Goal: Task Accomplishment & Management: Complete application form

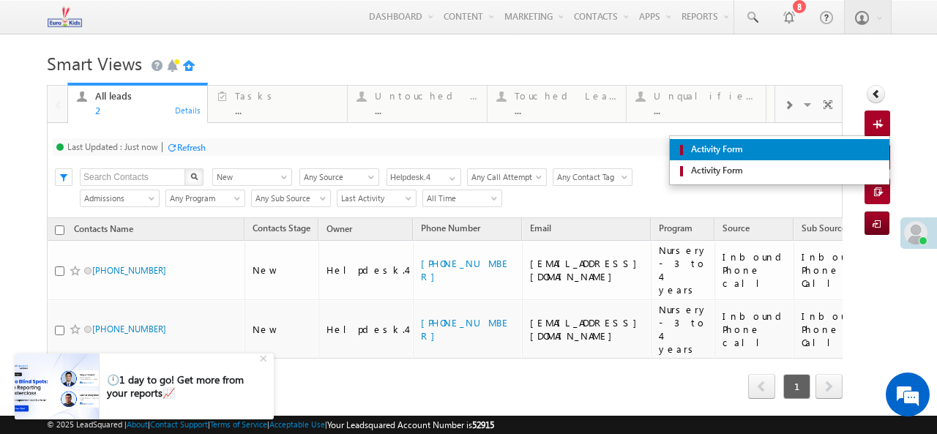
click at [853, 146] on span "Activity Form" at bounding box center [784, 149] width 195 height 13
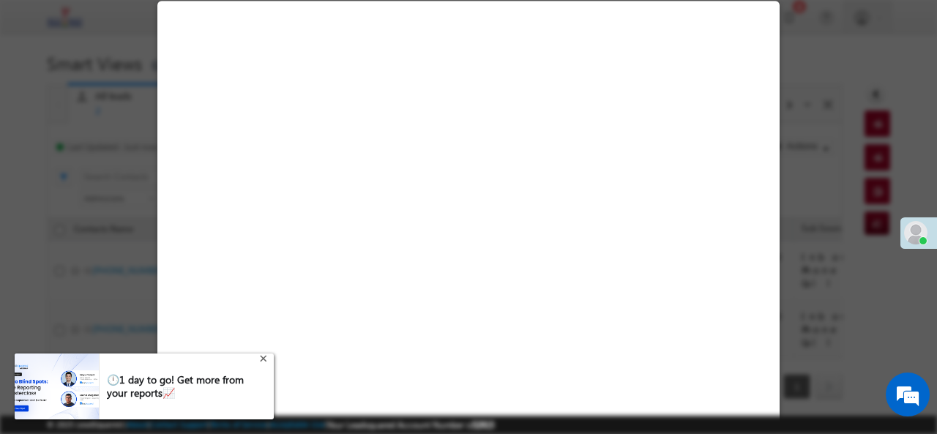
select select "Admissions"
select select "Inbound Phone call"
select select "Inbound Phone Call"
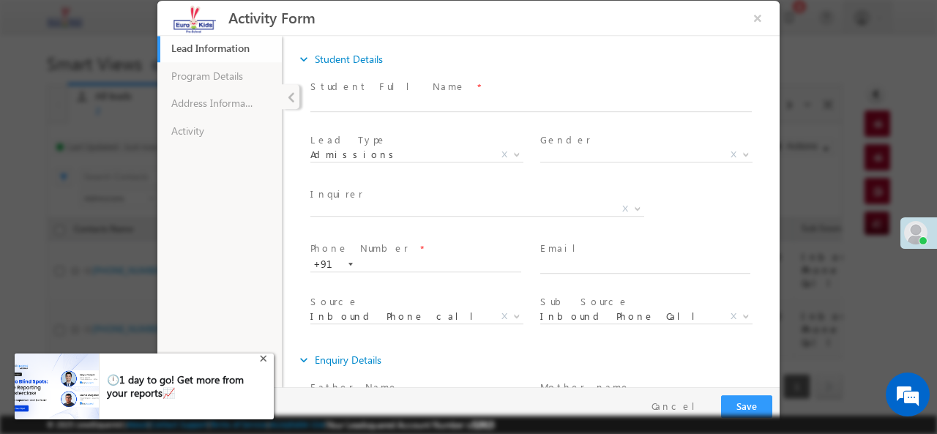
click at [264, 362] on div "+" at bounding box center [265, 357] width 18 height 18
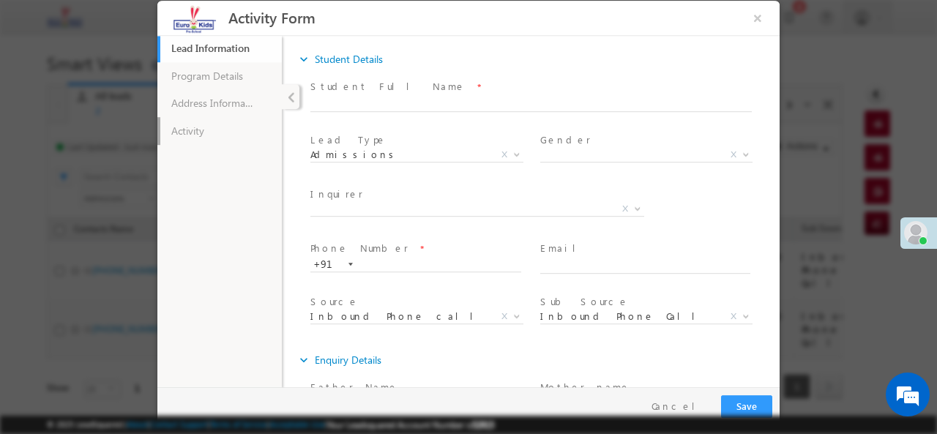
click at [214, 134] on link "Activity" at bounding box center [219, 130] width 124 height 28
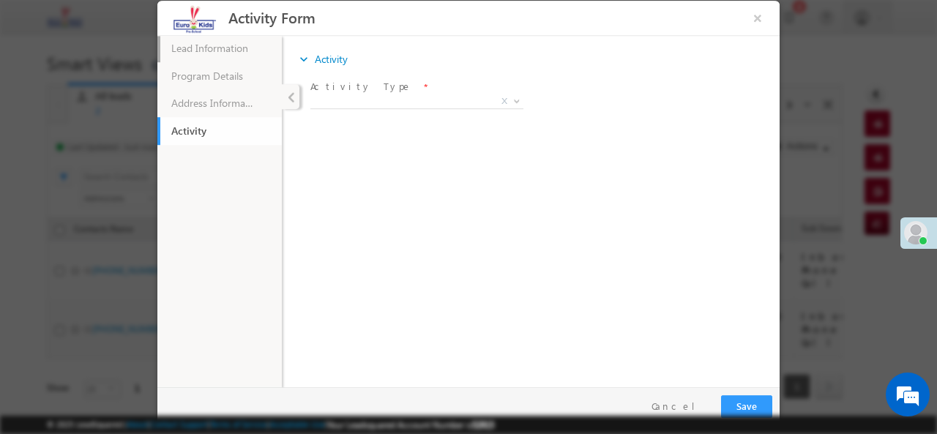
click at [242, 56] on link "Lead Information 21% Completed" at bounding box center [219, 48] width 124 height 28
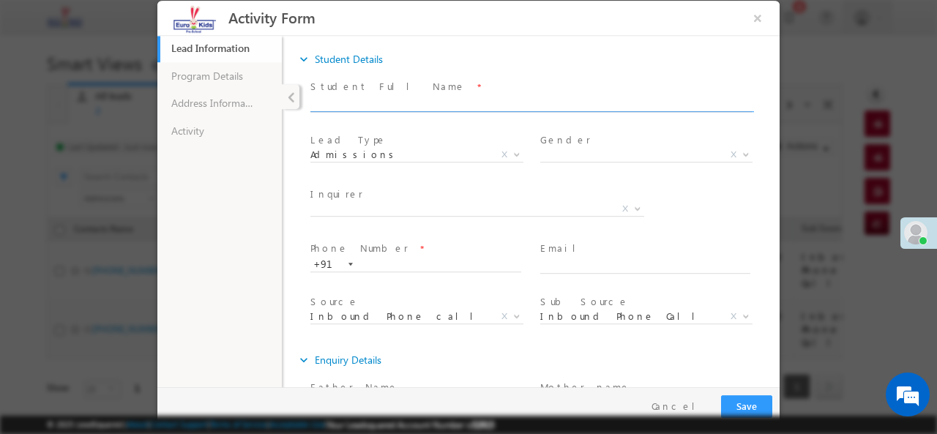
click at [362, 102] on input "text" at bounding box center [530, 104] width 441 height 15
click at [325, 105] on input "text" at bounding box center [530, 104] width 441 height 15
paste input "Yashith"
type input "Yashith"
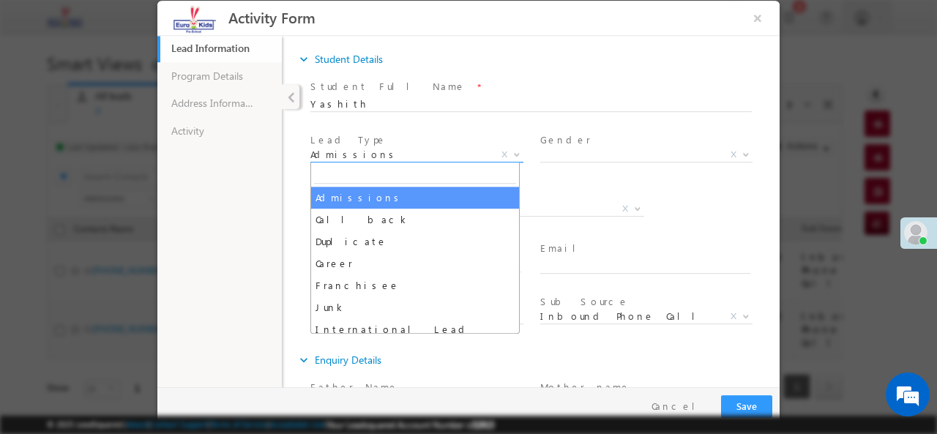
click at [454, 150] on span "Admissions" at bounding box center [399, 153] width 178 height 13
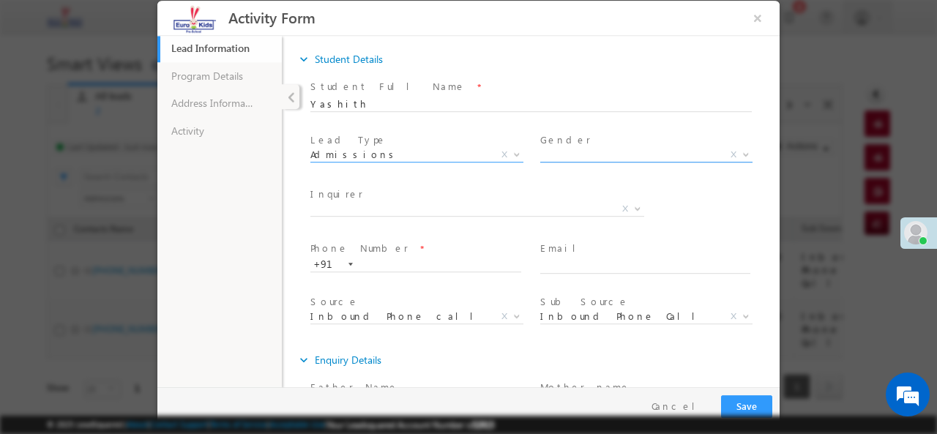
click at [648, 152] on span "X" at bounding box center [646, 154] width 213 height 15
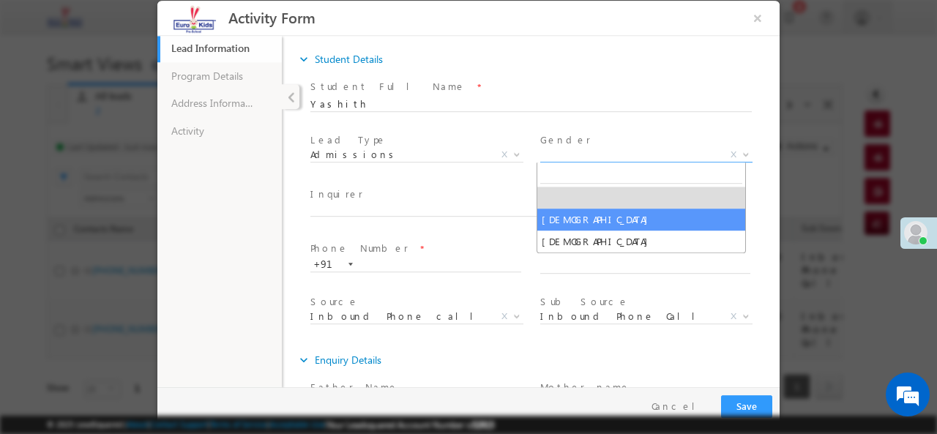
select select "[DEMOGRAPHIC_DATA]"
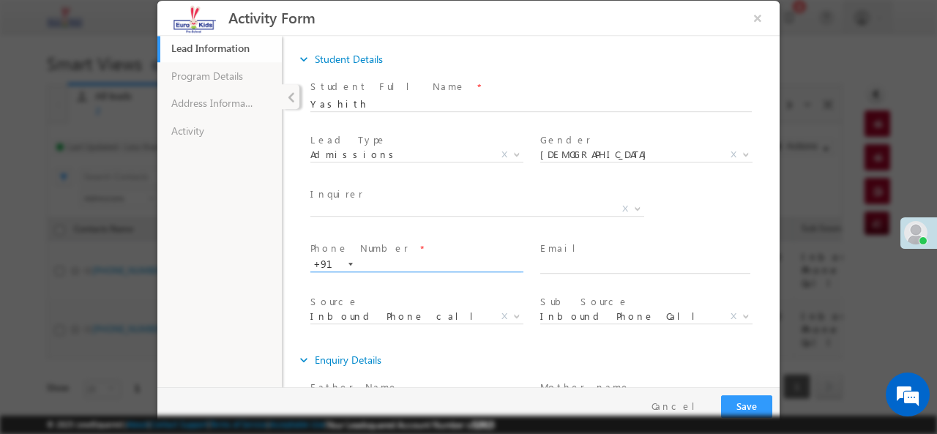
drag, startPoint x: 386, startPoint y: 258, endPoint x: 384, endPoint y: 220, distance: 38.2
click at [386, 258] on input "text" at bounding box center [415, 264] width 211 height 15
paste input "9940160574"
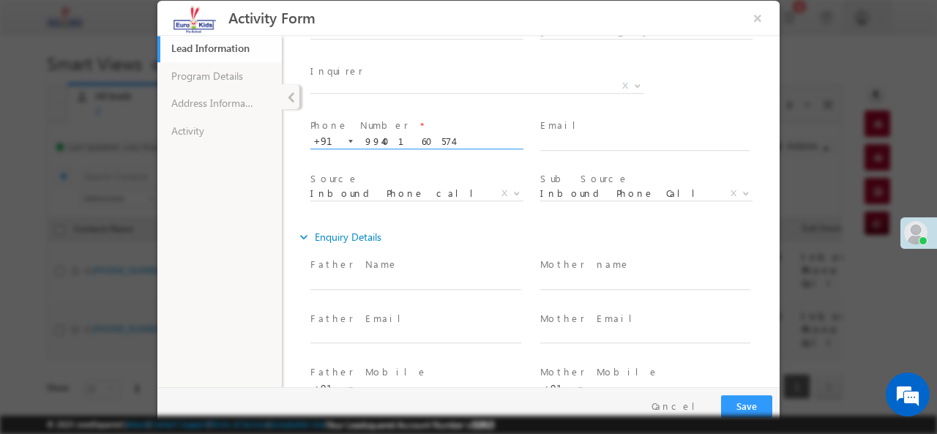
scroll to position [152, 0]
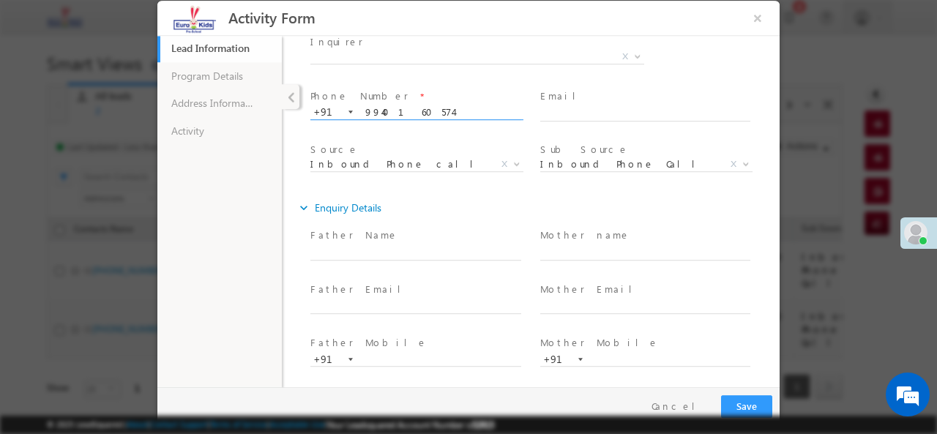
type input "9940160574"
click at [751, 407] on button "Save" at bounding box center [746, 406] width 51 height 23
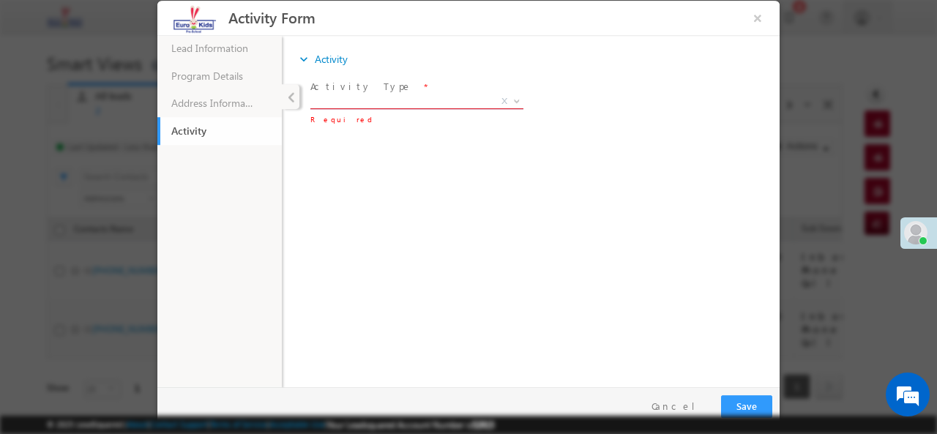
click at [369, 100] on span "X" at bounding box center [416, 101] width 213 height 15
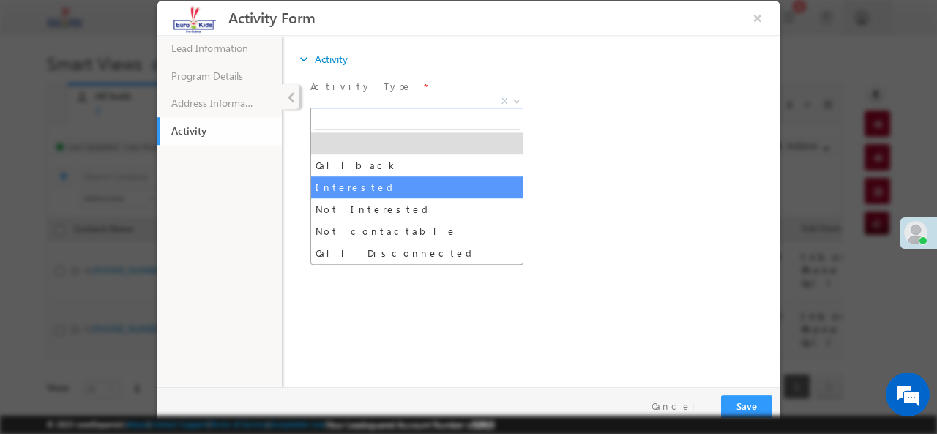
select select "Interested"
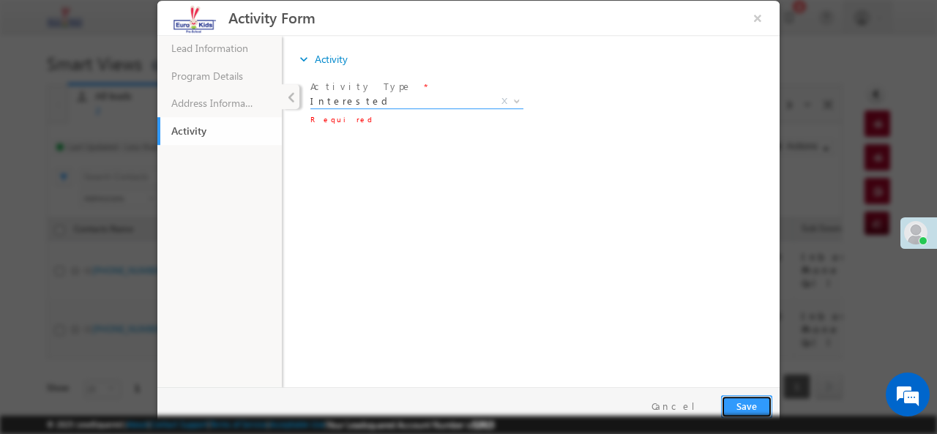
click at [746, 406] on button "Save" at bounding box center [746, 406] width 51 height 23
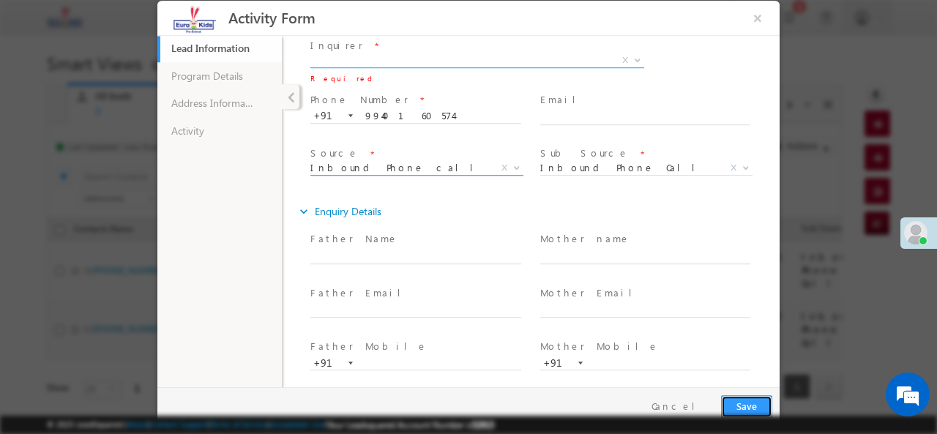
scroll to position [75, 0]
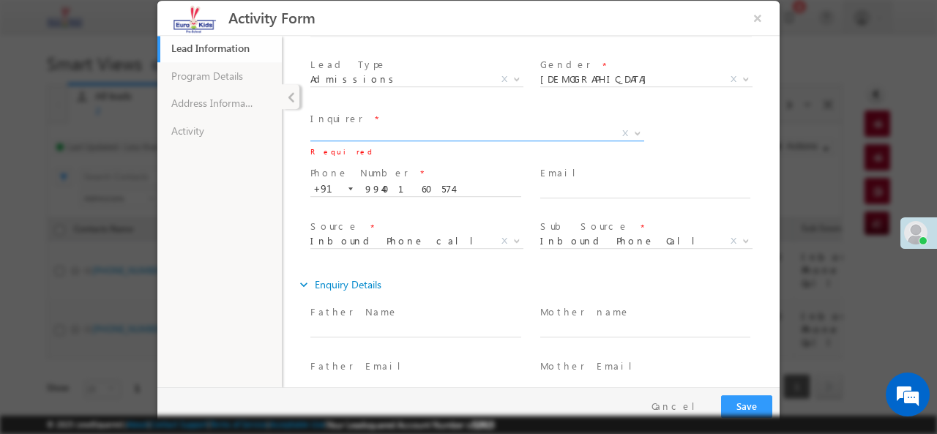
click at [400, 121] on span "Inquirer *" at bounding box center [474, 119] width 328 height 16
click at [435, 129] on span "X" at bounding box center [477, 133] width 334 height 15
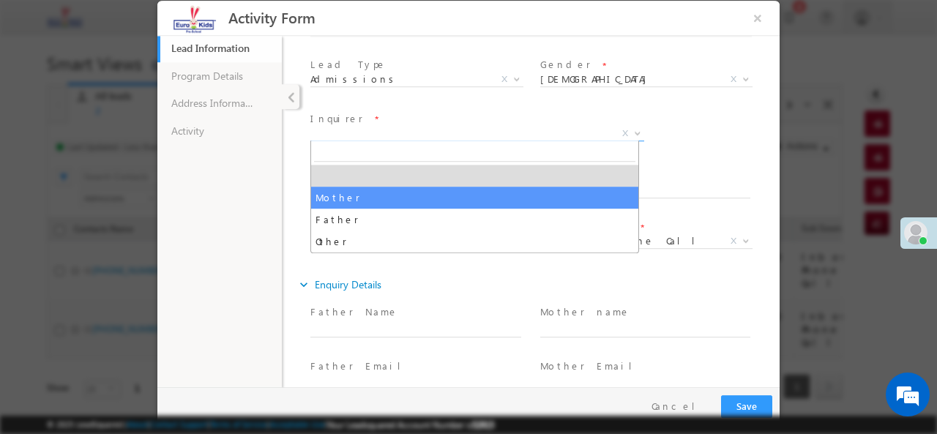
select select "Mother"
type input "9940160574"
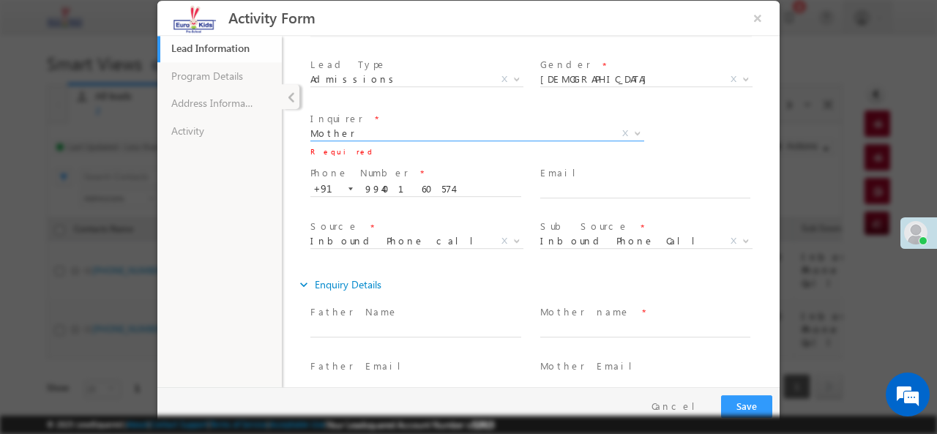
scroll to position [152, 0]
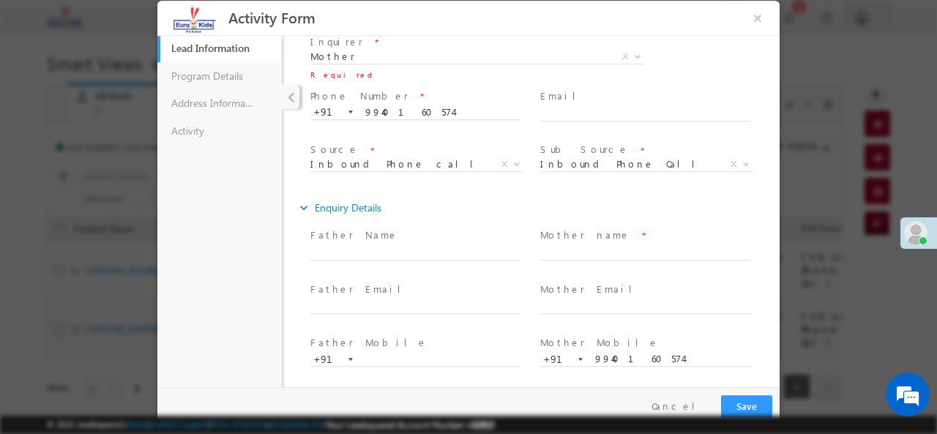
click at [672, 241] on span "Mother name *" at bounding box center [646, 235] width 212 height 16
click at [599, 242] on div "Mother name *" at bounding box center [652, 244] width 224 height 34
click at [597, 255] on input "text" at bounding box center [645, 252] width 211 height 15
paste input "Suganya"
type input "Suganya"
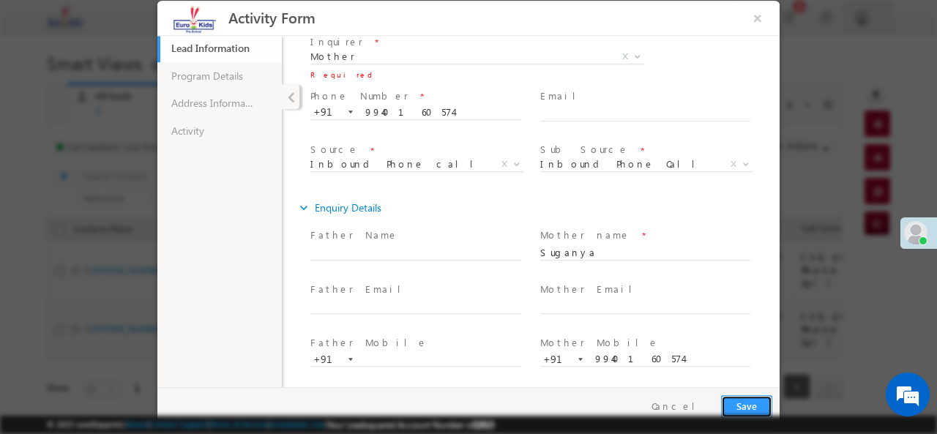
click at [751, 403] on button "Save" at bounding box center [746, 406] width 51 height 23
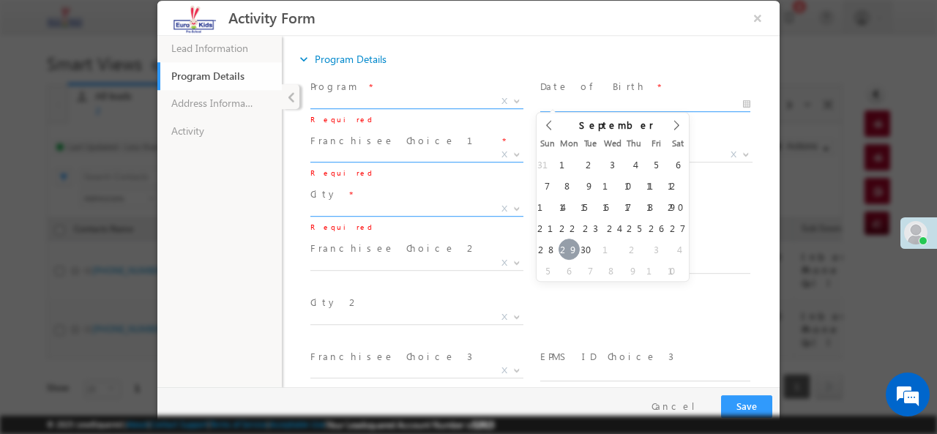
type input "[DATE]"
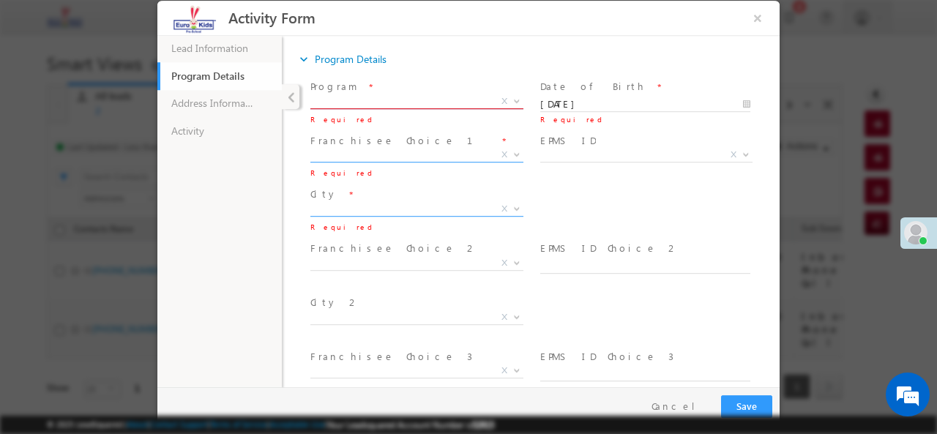
click at [431, 97] on span "X" at bounding box center [416, 101] width 213 height 15
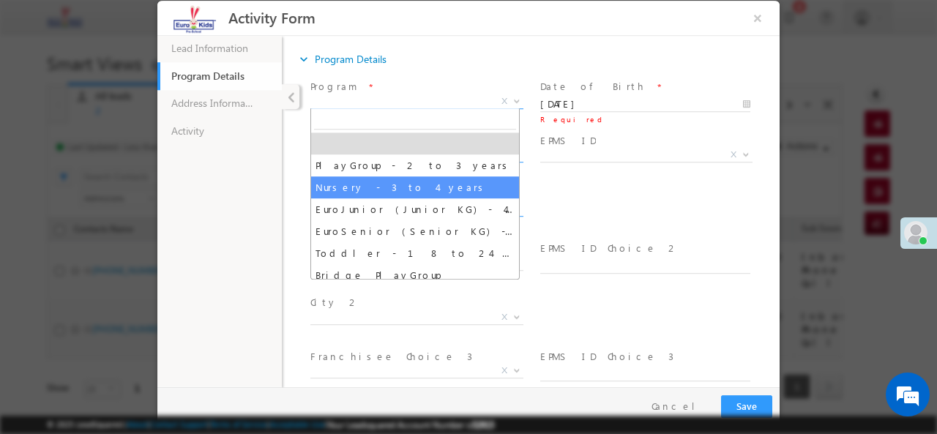
select select "Nursery - 3 to 4 years"
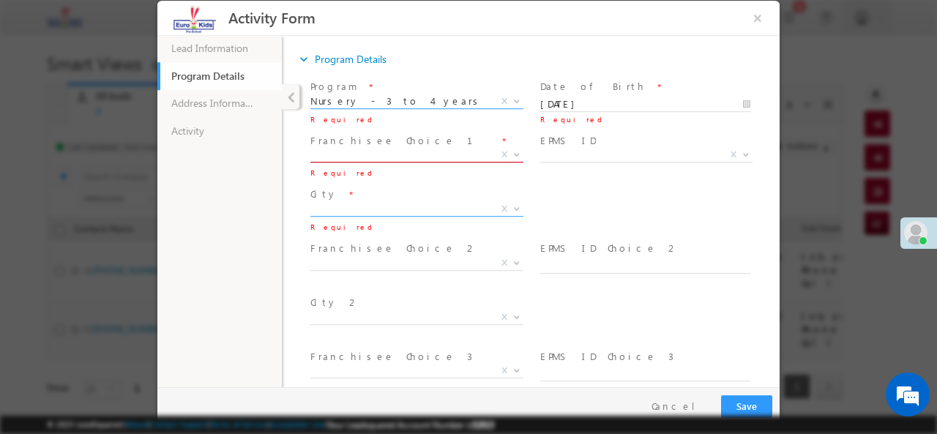
click at [495, 157] on span "X Others x" at bounding box center [416, 157] width 213 height 15
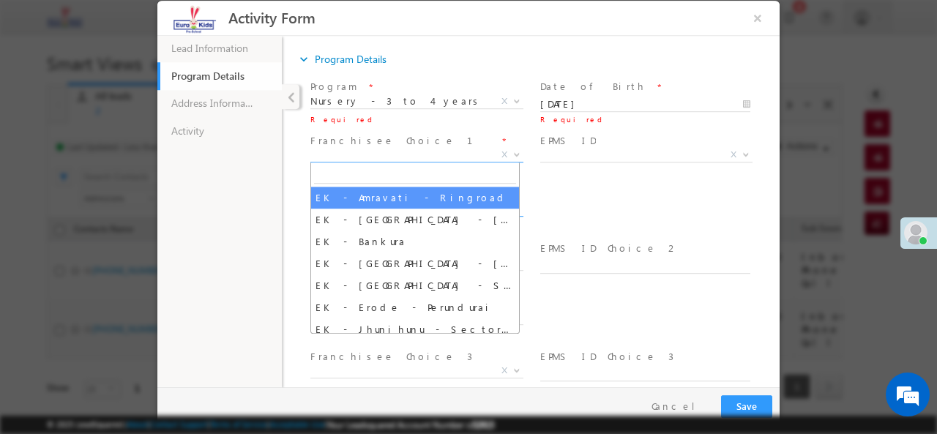
paste input "EuroKids Pre-Hyderabad-[GEOGRAPHIC_DATA]"
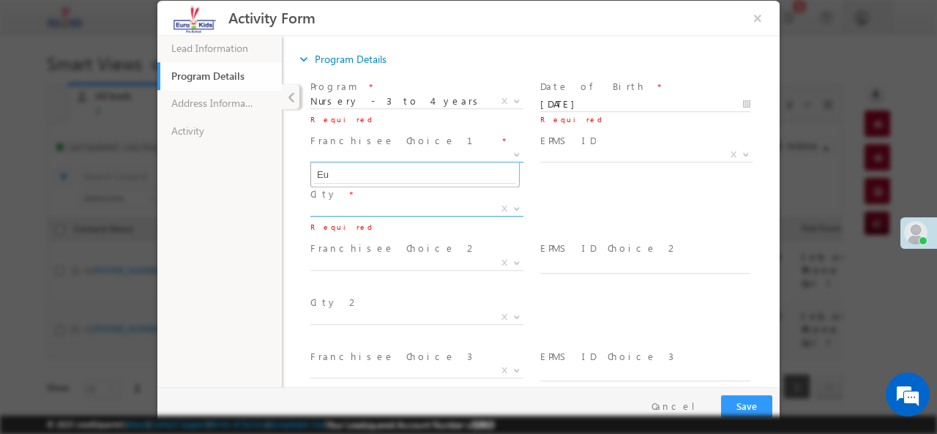
type input "E"
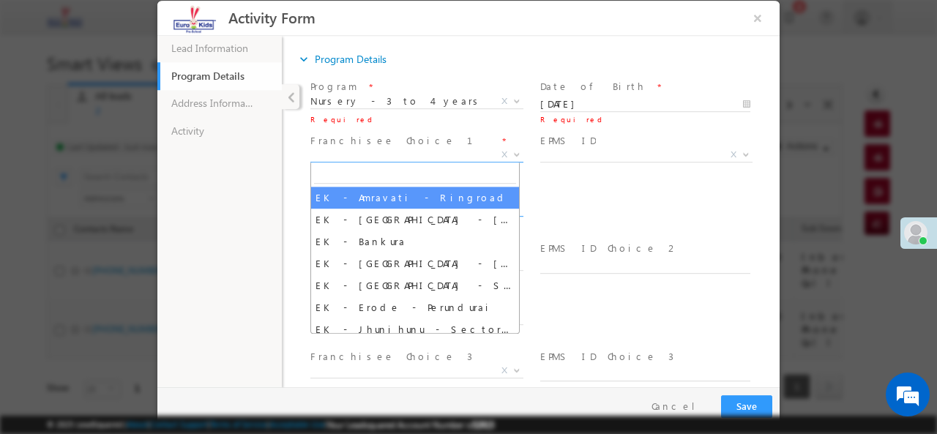
paste input "EK-[GEOGRAPHIC_DATA]-[GEOGRAPHIC_DATA]"
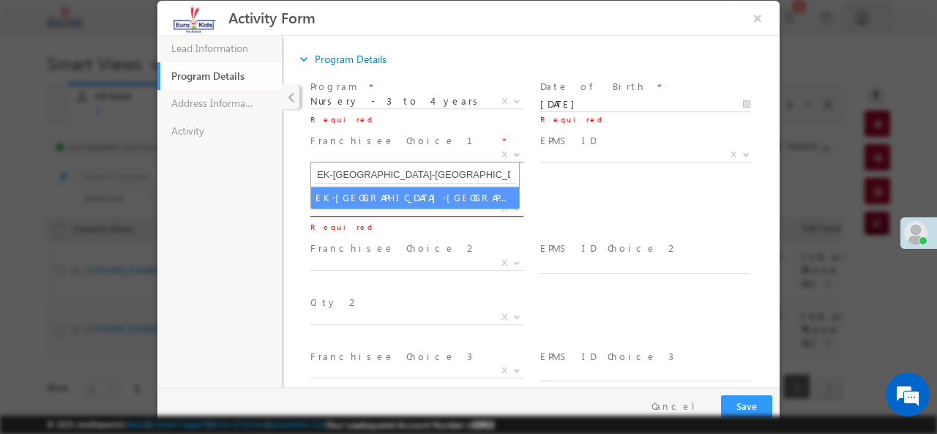
type input "EK-[GEOGRAPHIC_DATA]-[GEOGRAPHIC_DATA]"
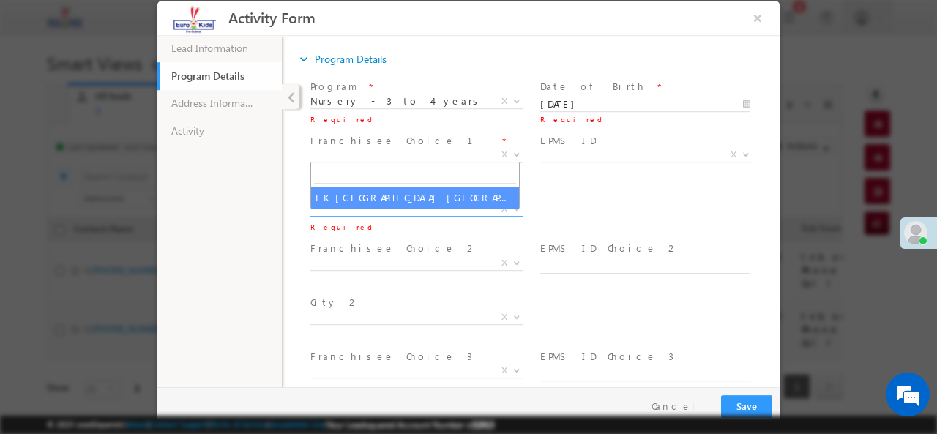
select select "EK-[GEOGRAPHIC_DATA]-[GEOGRAPHIC_DATA]"
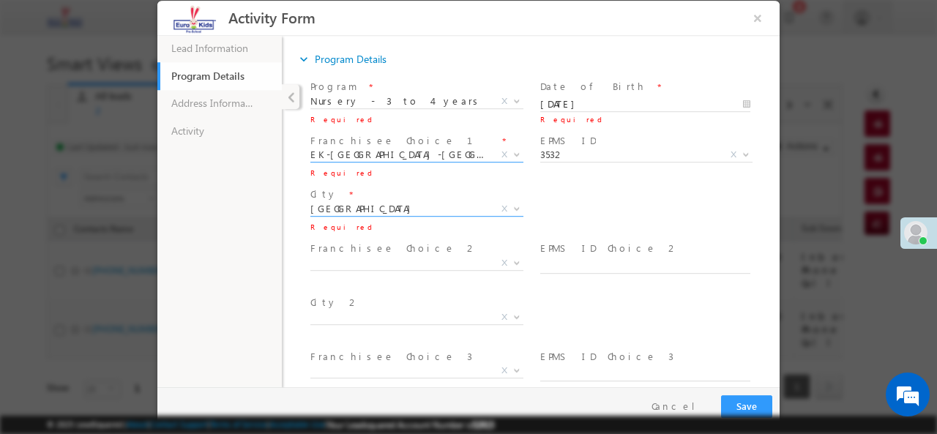
select select "3532"
select select "[GEOGRAPHIC_DATA]"
click at [476, 204] on span "[GEOGRAPHIC_DATA]" at bounding box center [399, 207] width 178 height 13
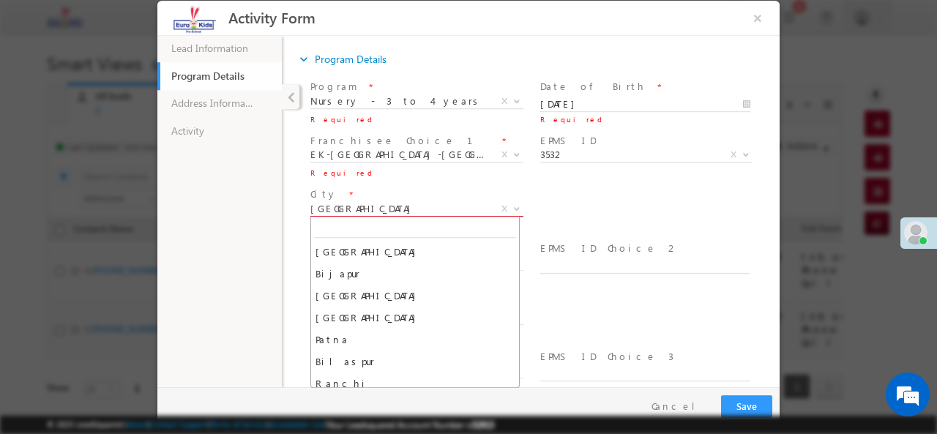
scroll to position [242, 0]
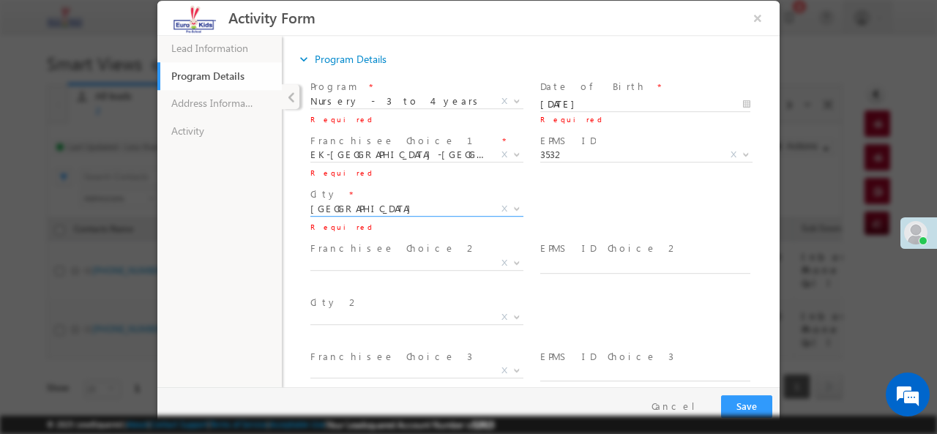
click at [408, 255] on span "X" at bounding box center [416, 262] width 213 height 15
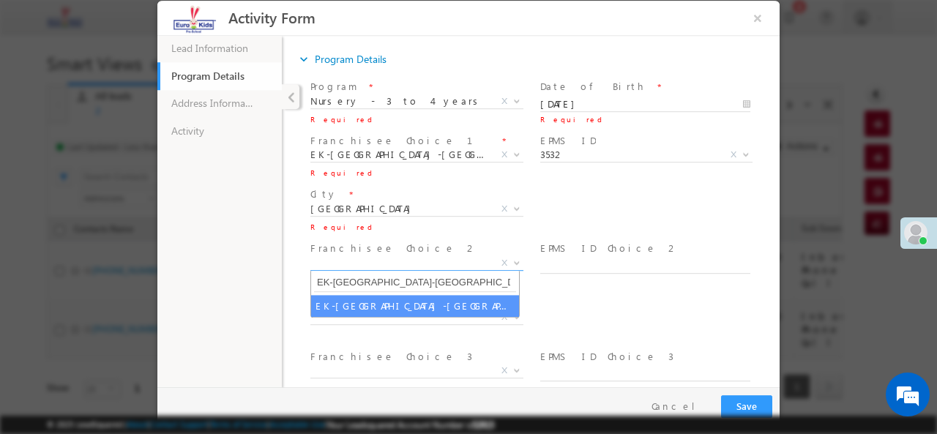
click at [422, 283] on input "EK-[GEOGRAPHIC_DATA]-[GEOGRAPHIC_DATA]" at bounding box center [415, 282] width 202 height 18
type input "EK-[GEOGRAPHIC_DATA]-[GEOGRAPHIC_DATA]"
select select "Yes"
select select "EK-[GEOGRAPHIC_DATA]-[GEOGRAPHIC_DATA]"
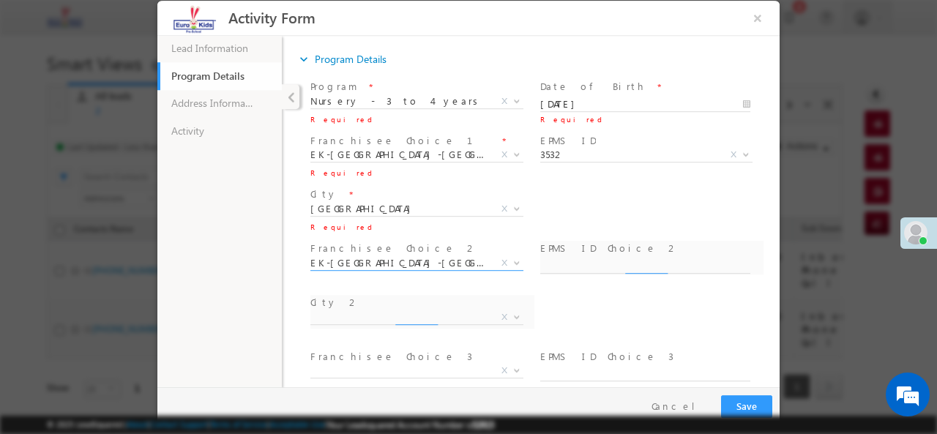
type input "3341"
select select "[GEOGRAPHIC_DATA]"
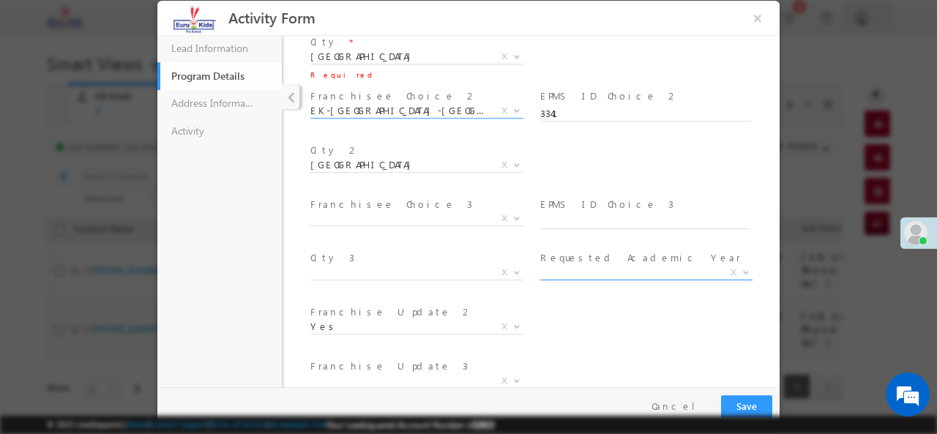
scroll to position [179, 0]
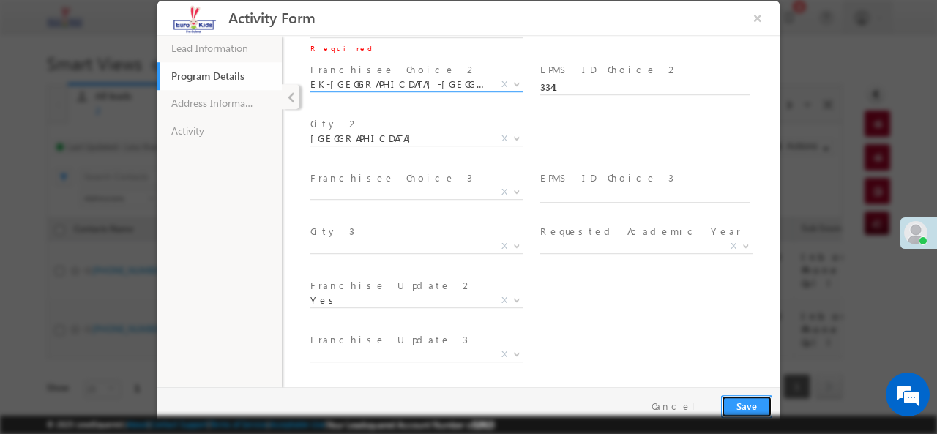
click at [752, 405] on button "Save" at bounding box center [746, 406] width 51 height 23
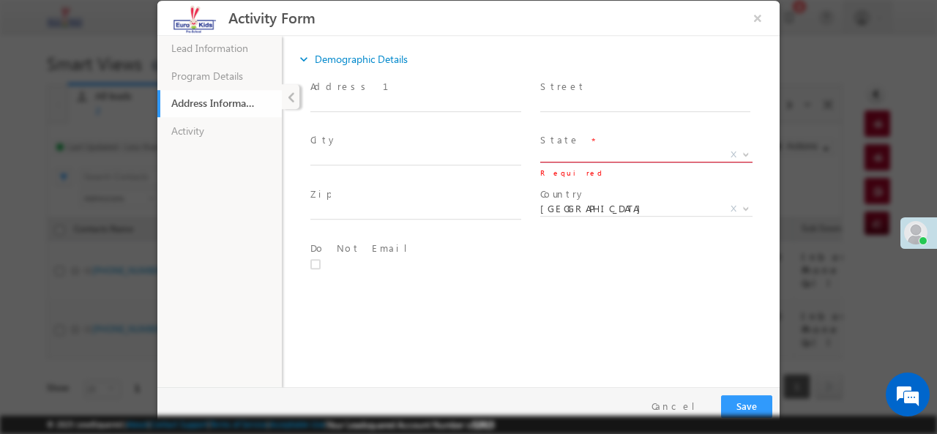
click at [600, 153] on span "X" at bounding box center [646, 154] width 213 height 15
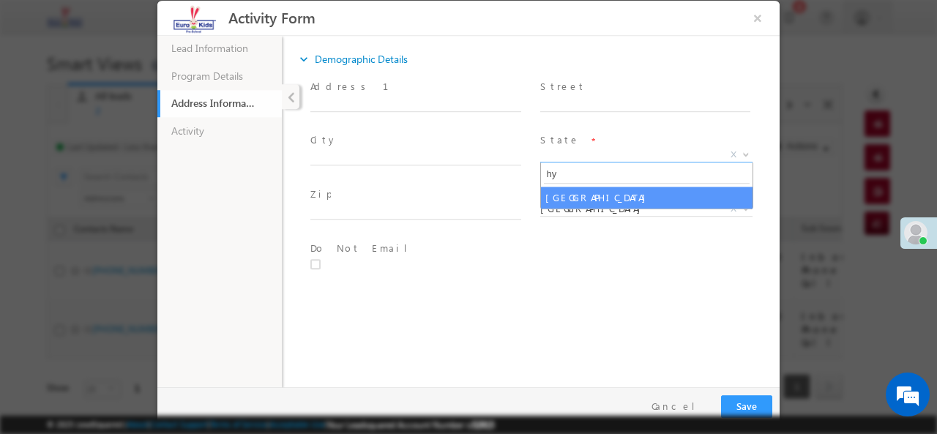
type input "h"
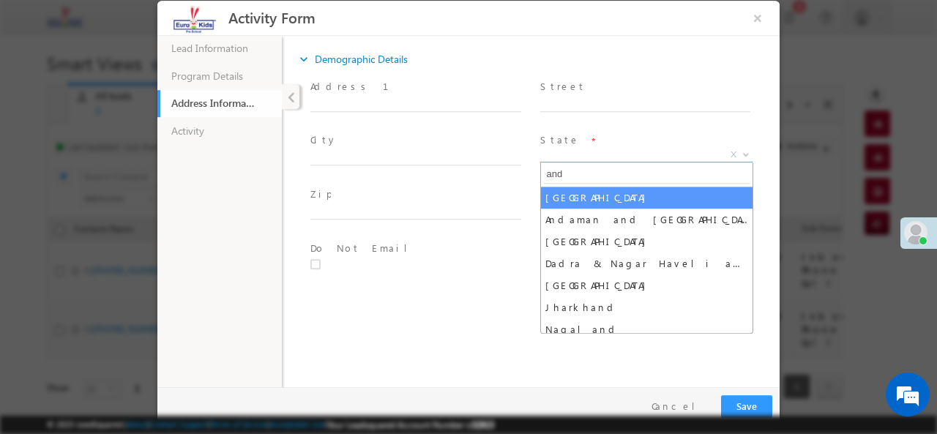
type input "and"
select select "[GEOGRAPHIC_DATA]"
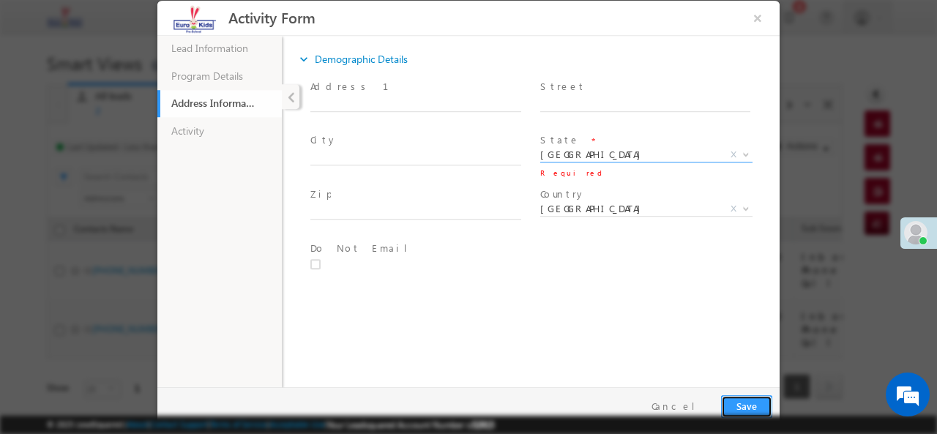
click at [754, 396] on button "Save" at bounding box center [746, 406] width 51 height 23
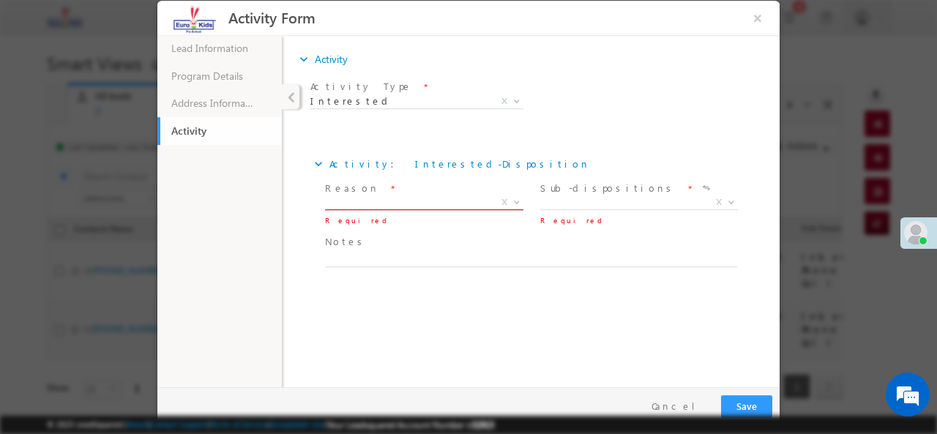
click at [466, 200] on span "X" at bounding box center [424, 202] width 198 height 15
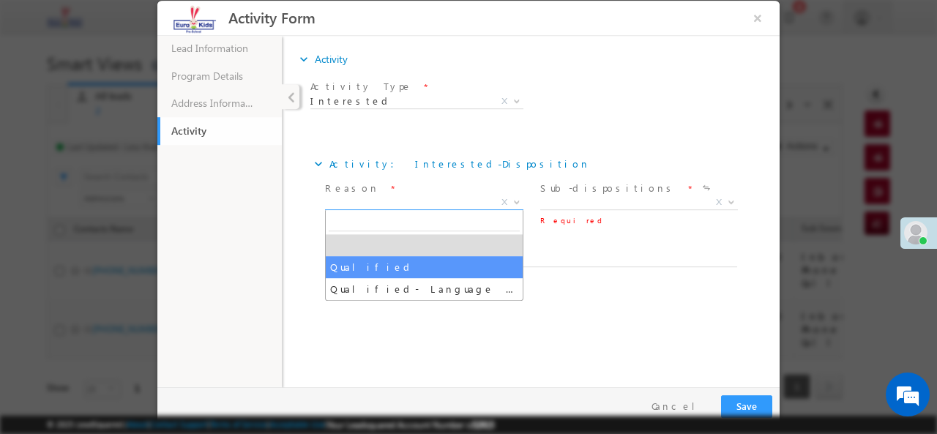
select select "Qualified"
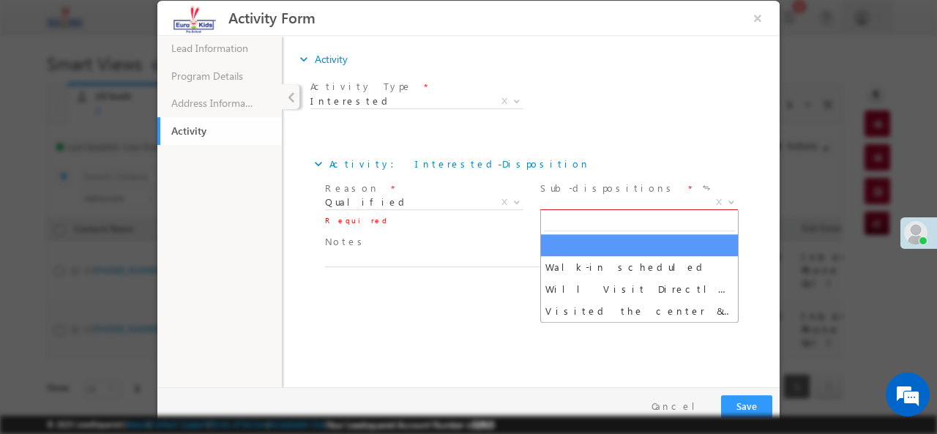
click at [620, 206] on span "X" at bounding box center [639, 202] width 198 height 15
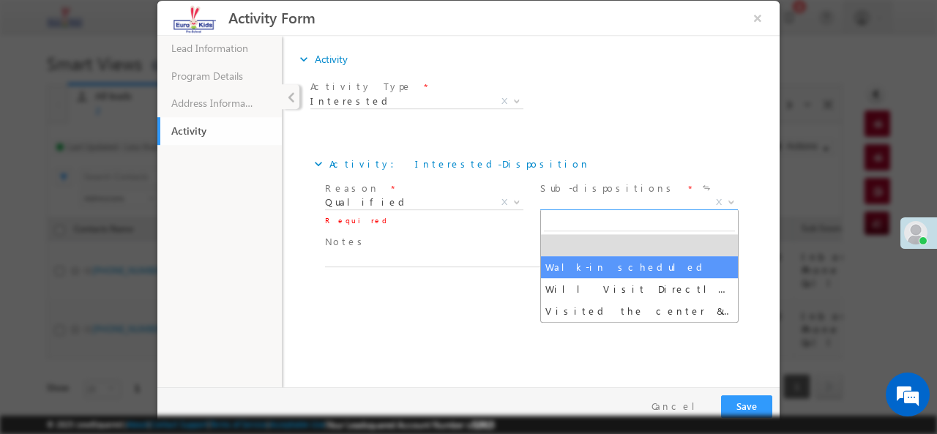
select select "Walk-in scheduled"
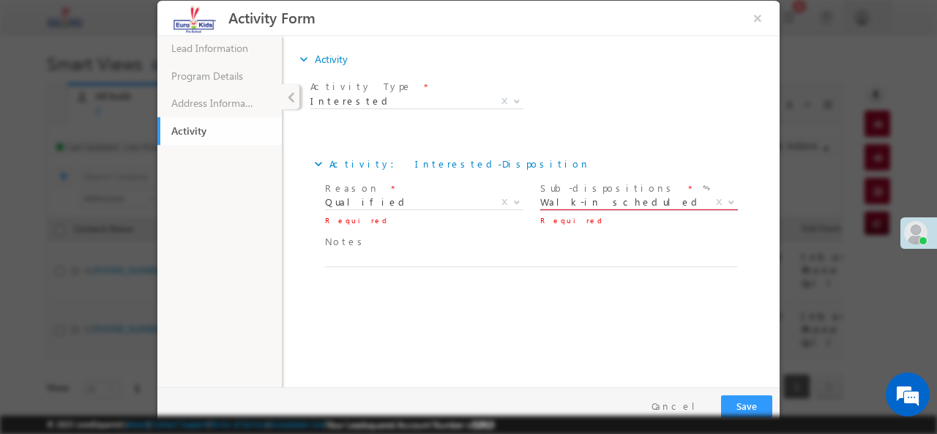
click at [689, 201] on span "Walk-in scheduled" at bounding box center [621, 201] width 163 height 13
click at [756, 402] on button "Save" at bounding box center [746, 406] width 51 height 23
